Goal: Information Seeking & Learning: Learn about a topic

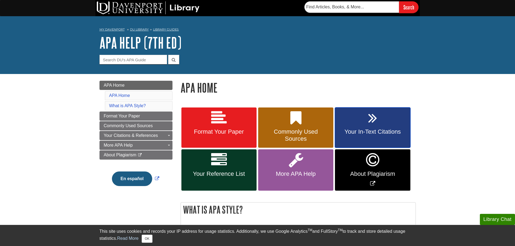
click at [395, 133] on span "Your In-Text Citations" at bounding box center [372, 131] width 67 height 7
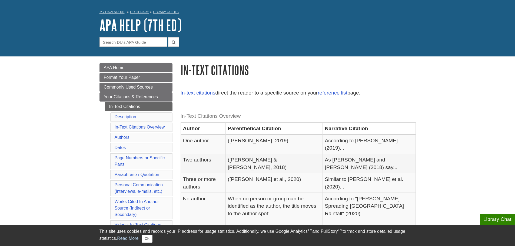
scroll to position [27, 0]
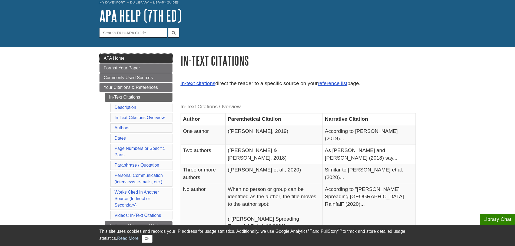
click at [115, 58] on span "APA Home" at bounding box center [114, 58] width 21 height 5
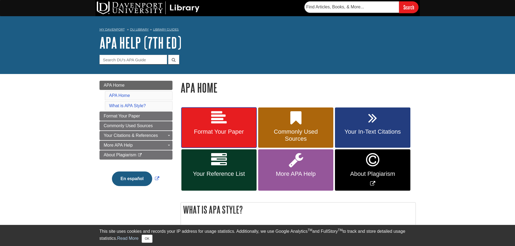
click at [236, 124] on link "Format Your Paper" at bounding box center [218, 128] width 75 height 41
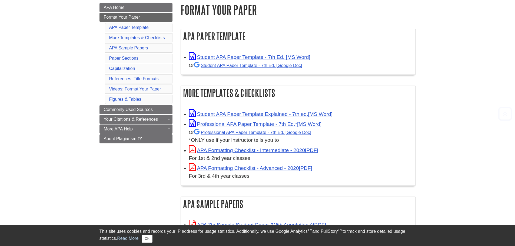
scroll to position [81, 0]
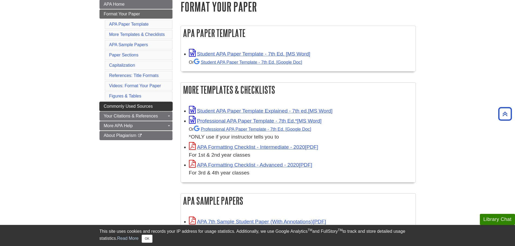
click at [141, 105] on span "Commonly Used Sources" at bounding box center [128, 106] width 49 height 5
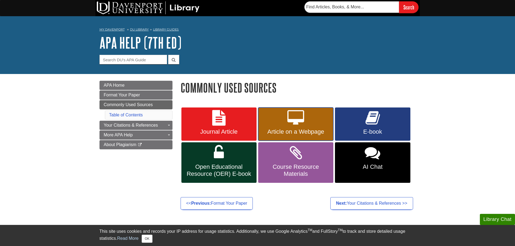
click at [302, 122] on icon at bounding box center [295, 118] width 17 height 16
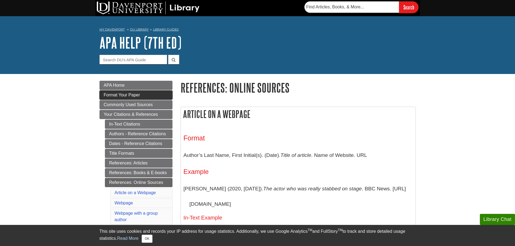
click at [143, 95] on link "Format Your Paper" at bounding box center [135, 95] width 73 height 9
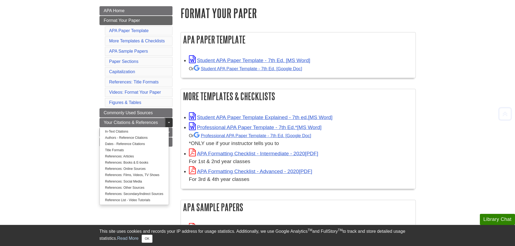
scroll to position [81, 0]
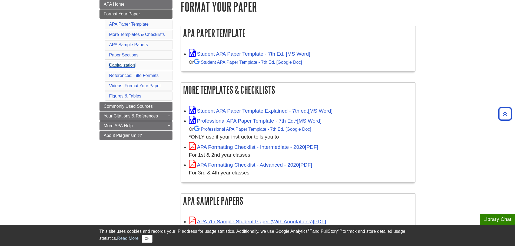
click at [129, 65] on link "Capitalization" at bounding box center [122, 65] width 26 height 5
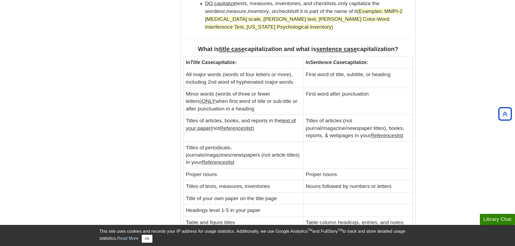
scroll to position [644, 0]
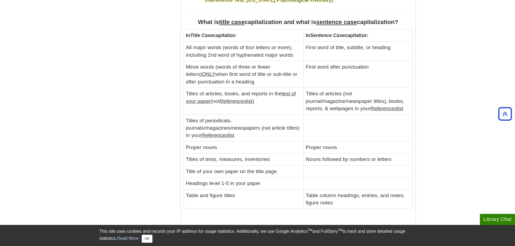
click at [243, 98] on em "References" at bounding box center [232, 101] width 26 height 6
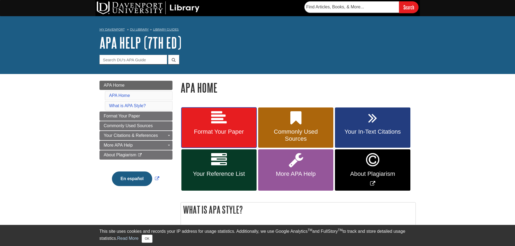
click at [219, 132] on span "Format Your Paper" at bounding box center [218, 131] width 67 height 7
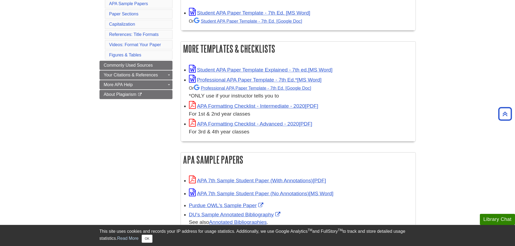
scroll to position [54, 0]
